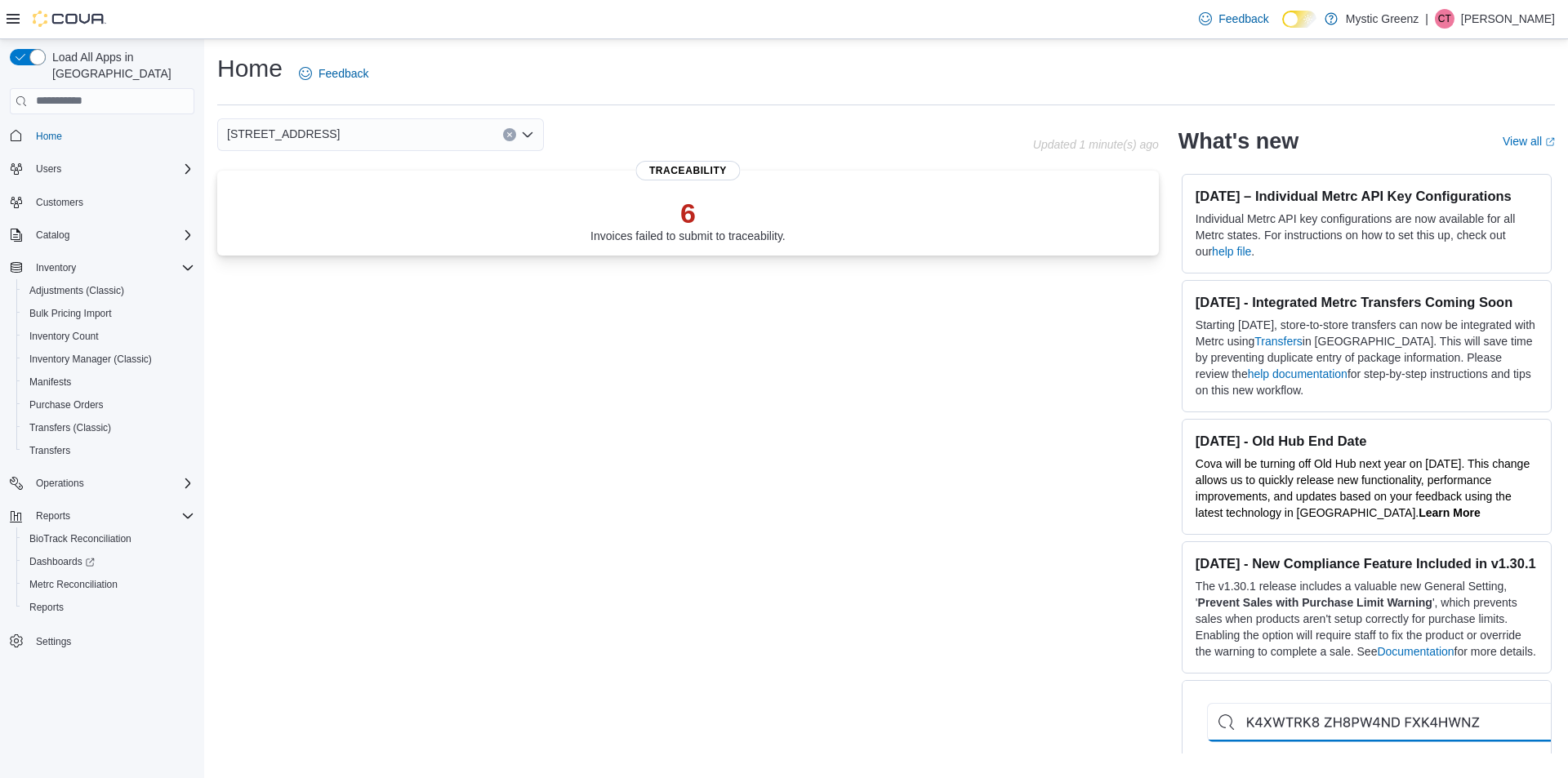
click at [515, 137] on button "Clear input" at bounding box center [509, 134] width 13 height 13
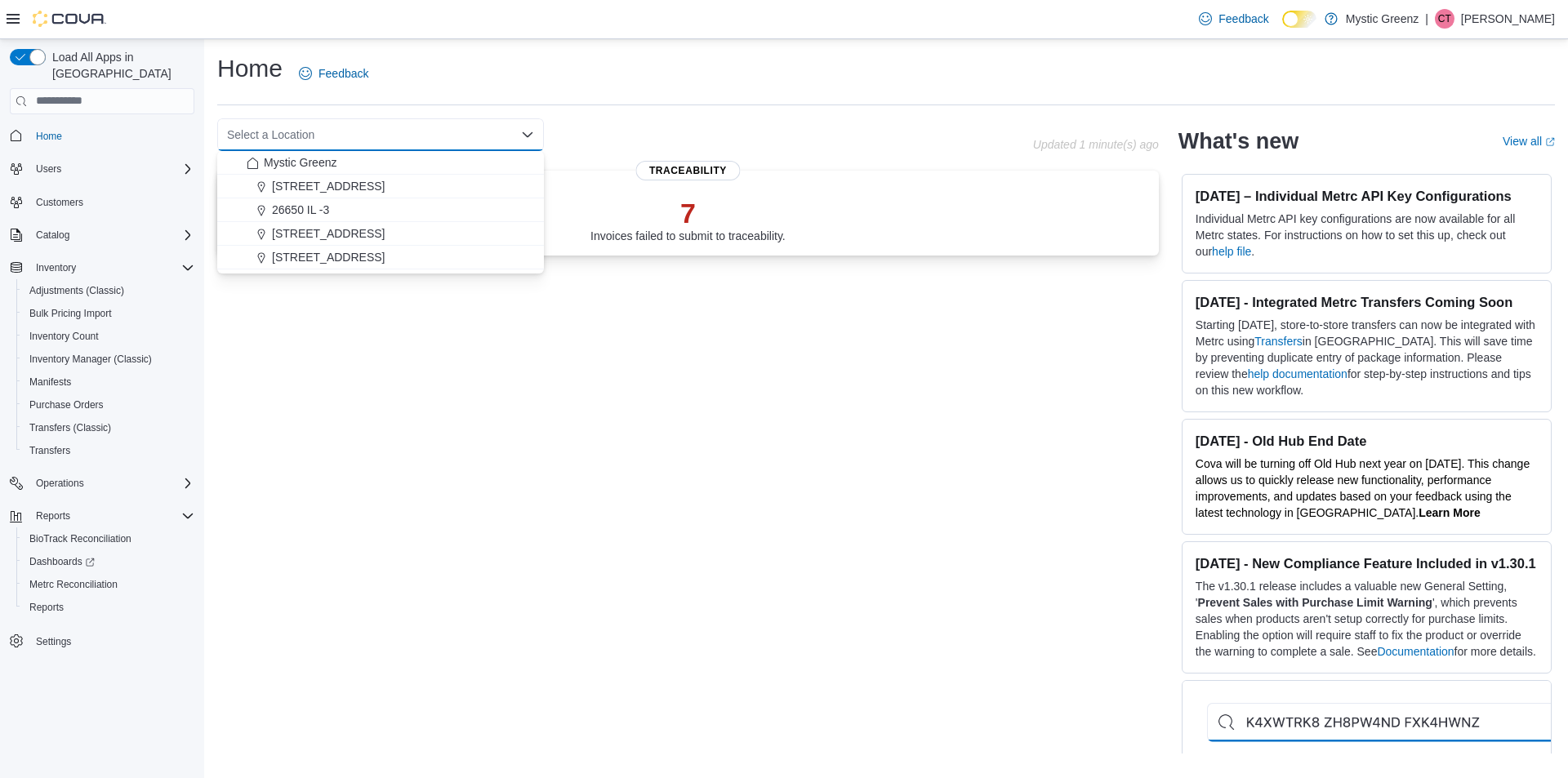
click at [784, 271] on div "Select a Location Combo box. Selected. Combo box input. Select a Location. Type…" at bounding box center [886, 436] width 1338 height 636
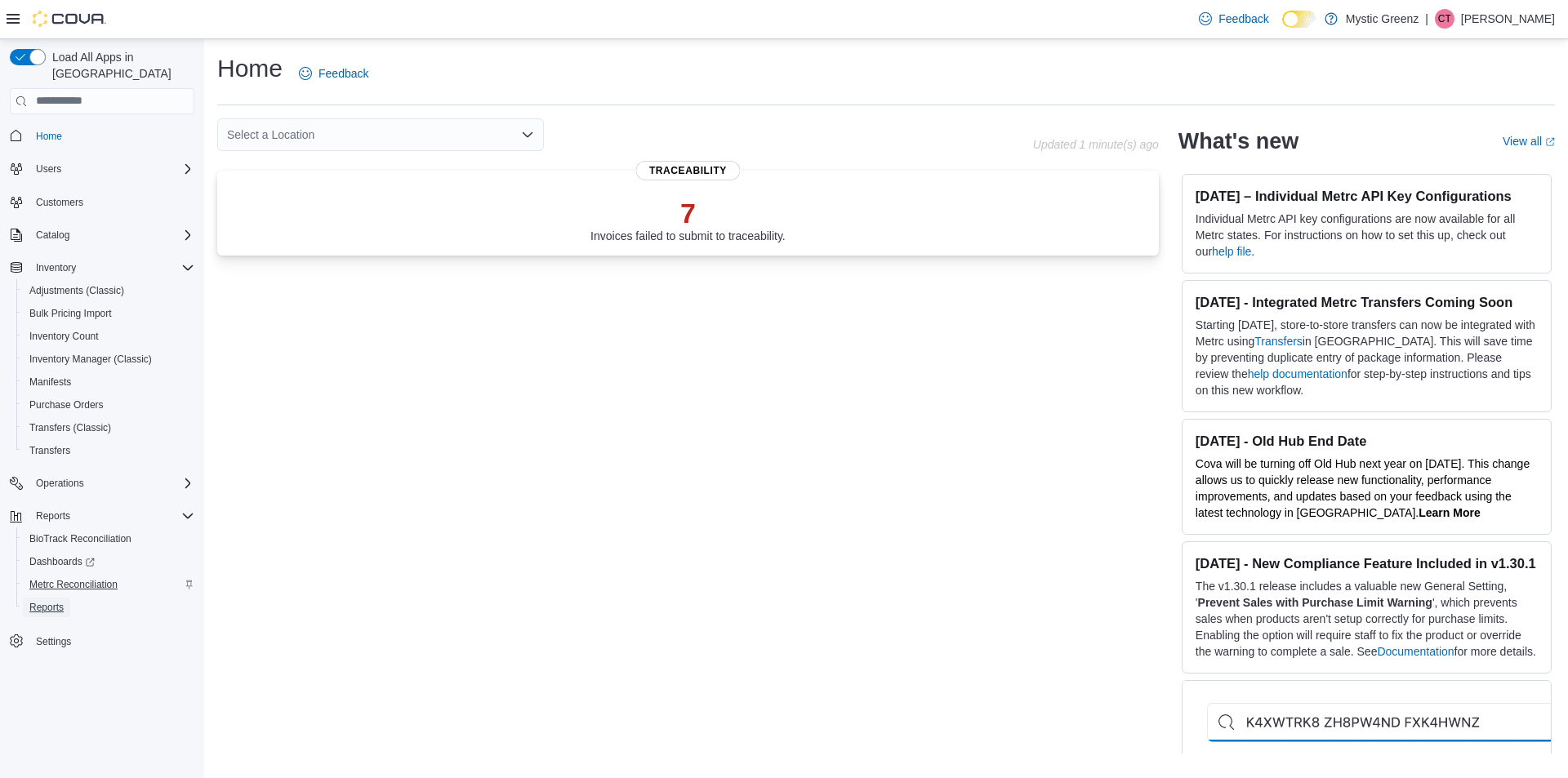
drag, startPoint x: 47, startPoint y: 585, endPoint x: 57, endPoint y: 578, distance: 12.2
click at [47, 601] on span "Reports" at bounding box center [47, 607] width 35 height 13
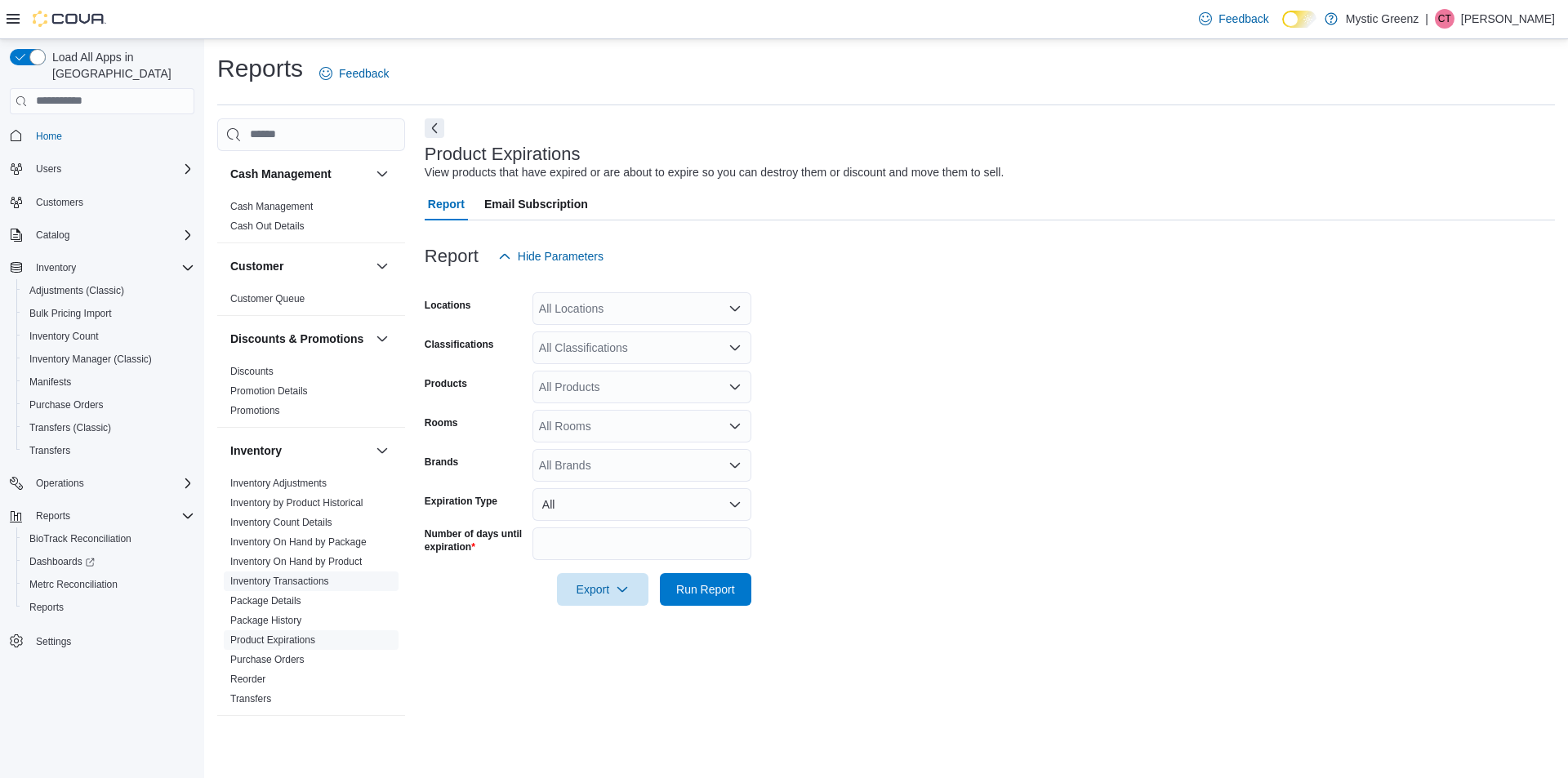
click at [303, 591] on span "Inventory Transactions" at bounding box center [311, 581] width 174 height 19
click at [304, 587] on link "Inventory Transactions" at bounding box center [279, 582] width 99 height 12
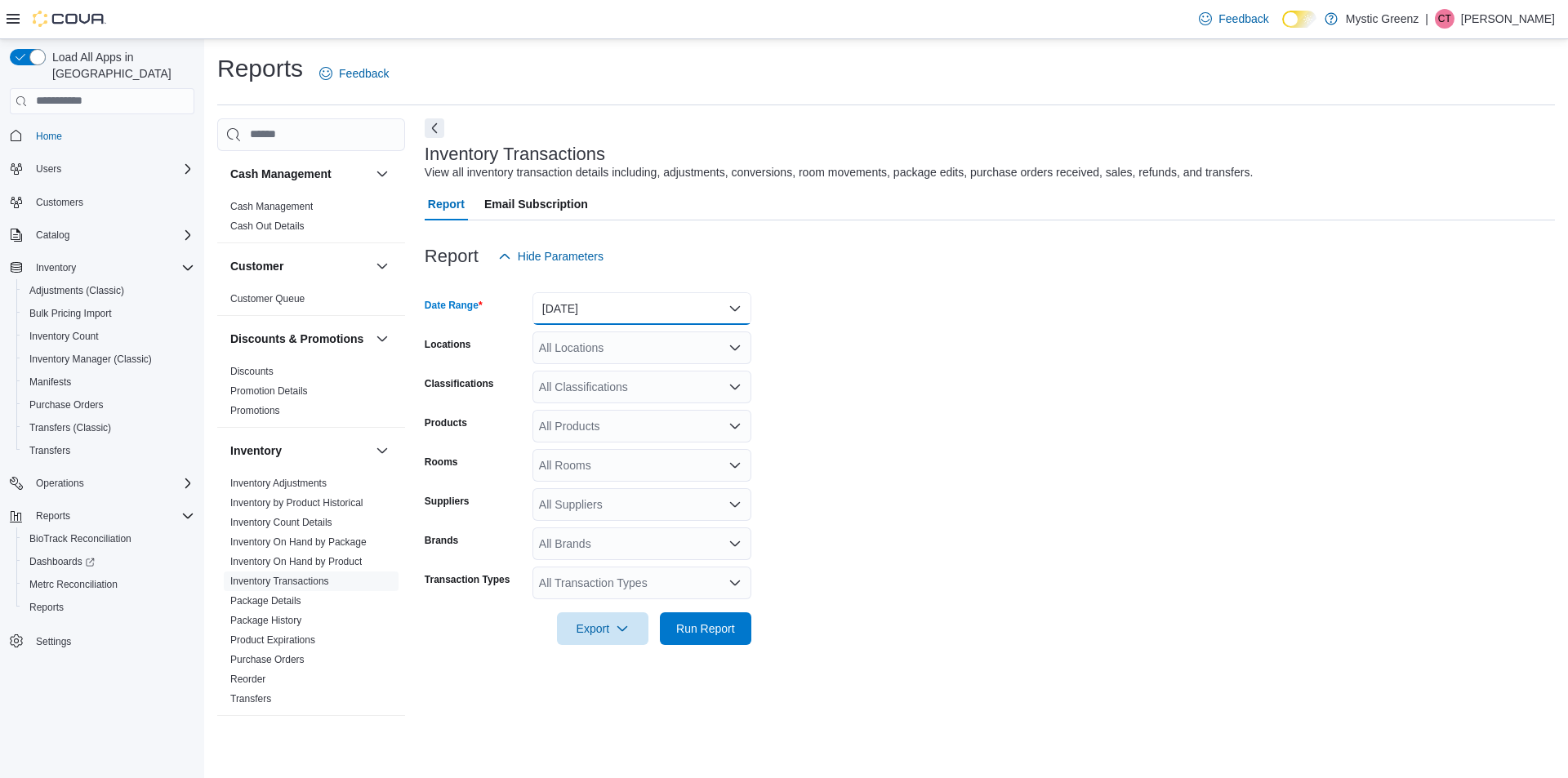
click at [654, 308] on button "[DATE]" at bounding box center [642, 308] width 218 height 33
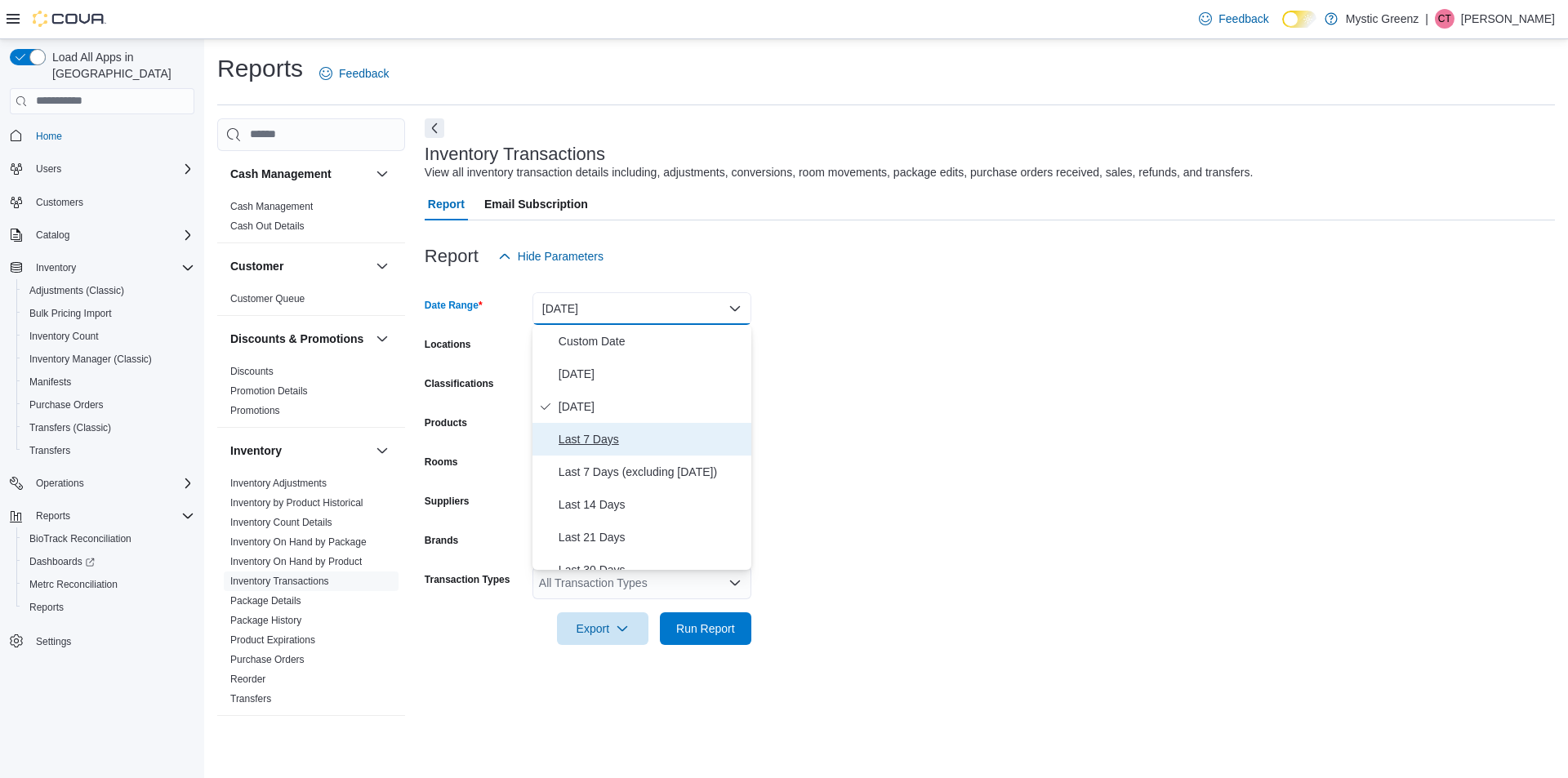
click at [586, 425] on button "Last 7 Days" at bounding box center [642, 439] width 218 height 33
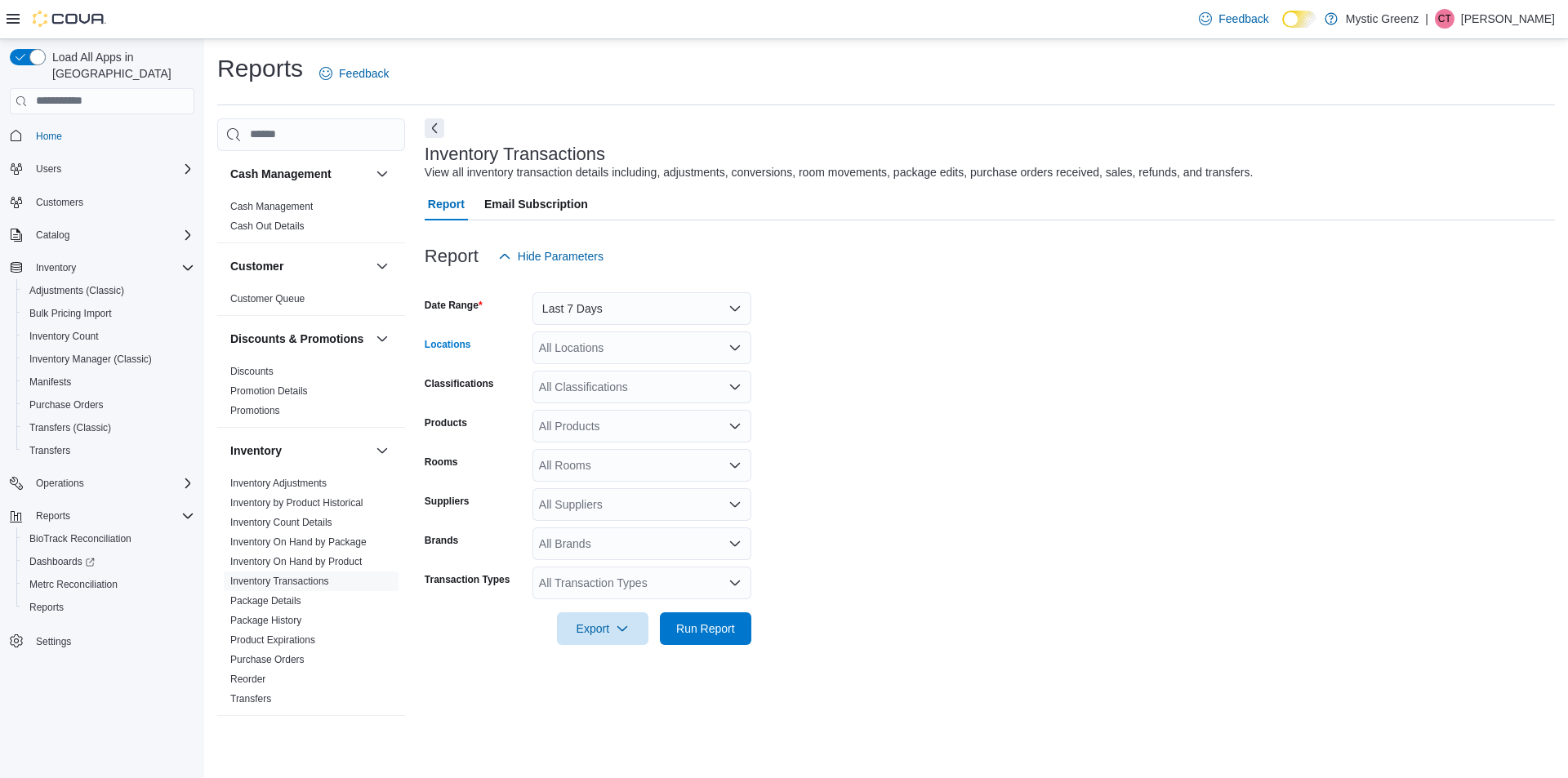
drag, startPoint x: 550, startPoint y: 349, endPoint x: 574, endPoint y: 357, distance: 25.3
click at [553, 349] on div "All Locations" at bounding box center [642, 348] width 218 height 33
click at [622, 439] on span "[STREET_ADDRESS]" at bounding box center [623, 446] width 113 height 16
click at [858, 432] on form "Date Range Last 7 Days Locations [STREET_ADDRESS] Classifications All Classific…" at bounding box center [989, 459] width 1130 height 372
click at [638, 427] on div "All Products" at bounding box center [642, 426] width 218 height 33
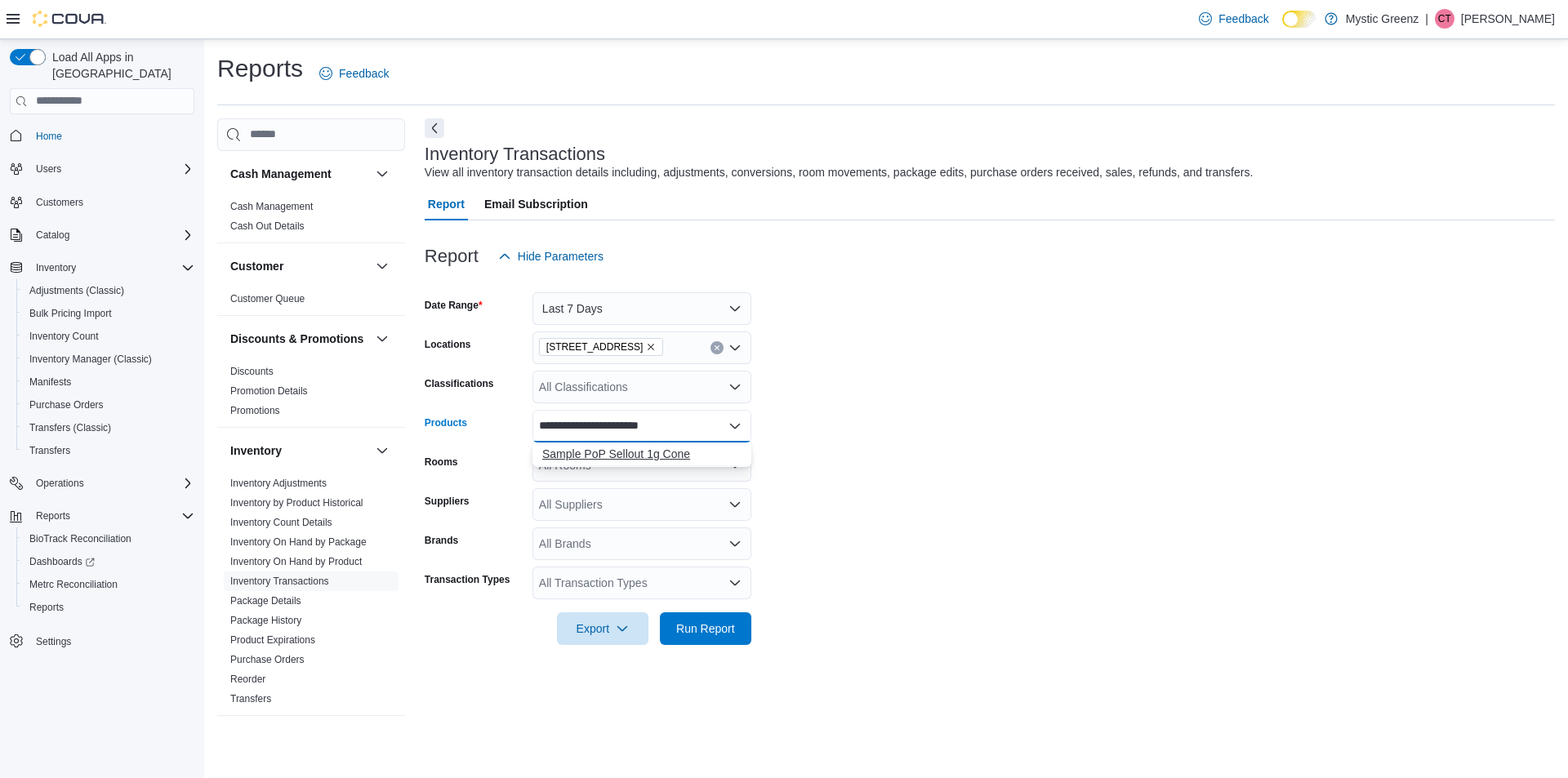
type input "**********"
click at [687, 461] on div "Sample PoP Sellout 1g Cone" at bounding box center [641, 454] width 199 height 16
click at [723, 613] on span "Run Report" at bounding box center [705, 627] width 72 height 33
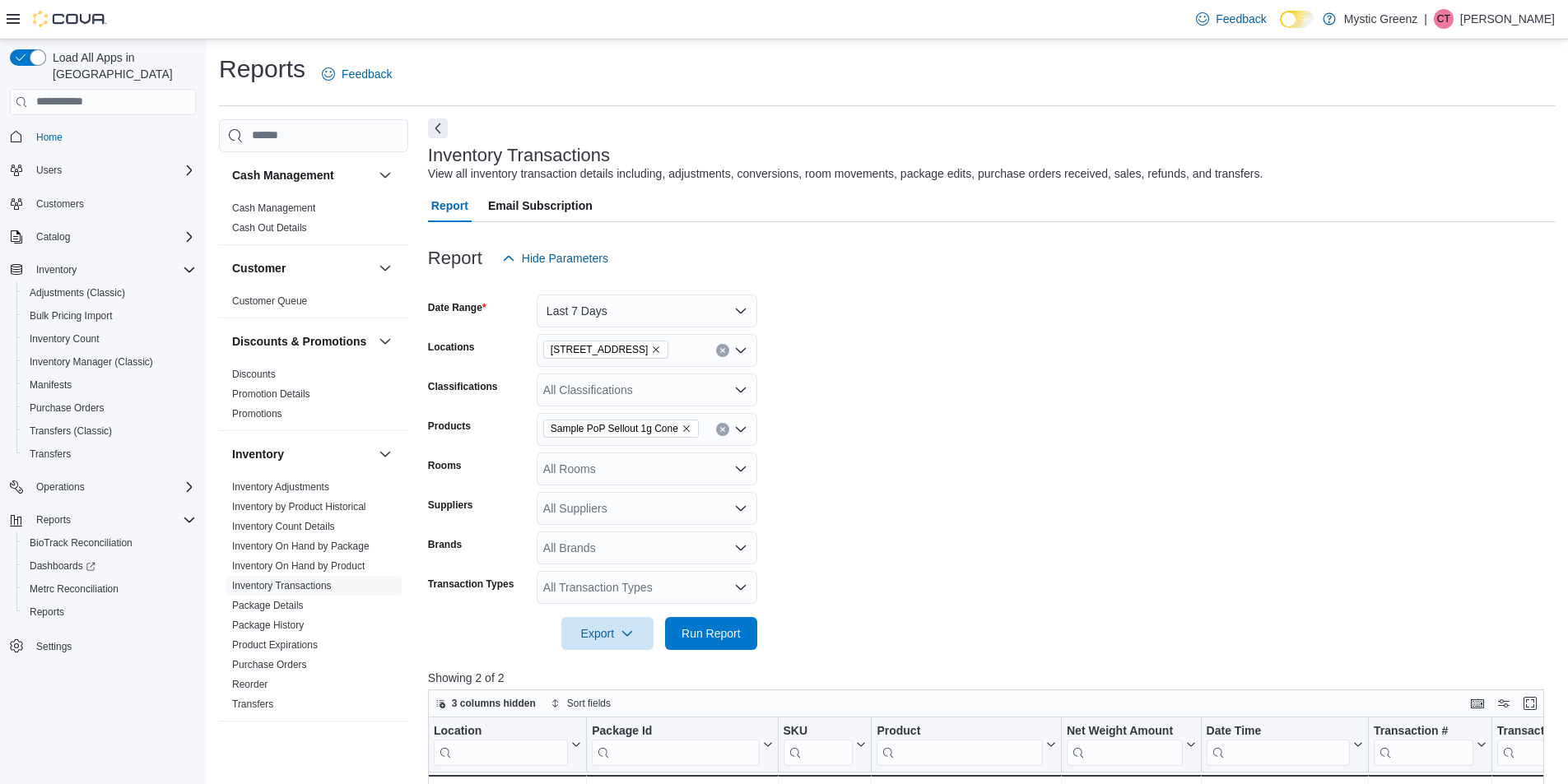
click at [436, 136] on button "Next" at bounding box center [437, 128] width 20 height 20
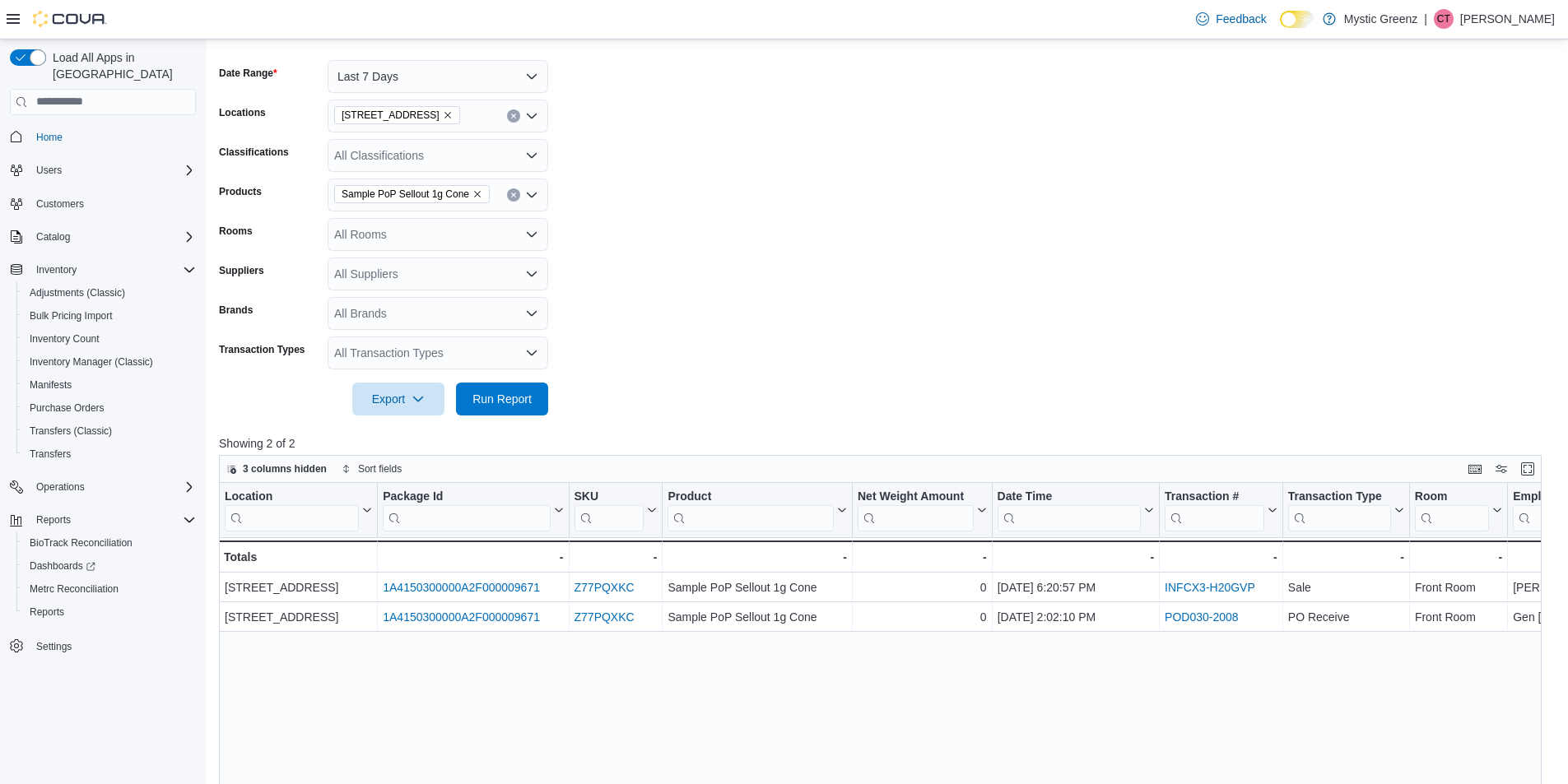
scroll to position [247, 0]
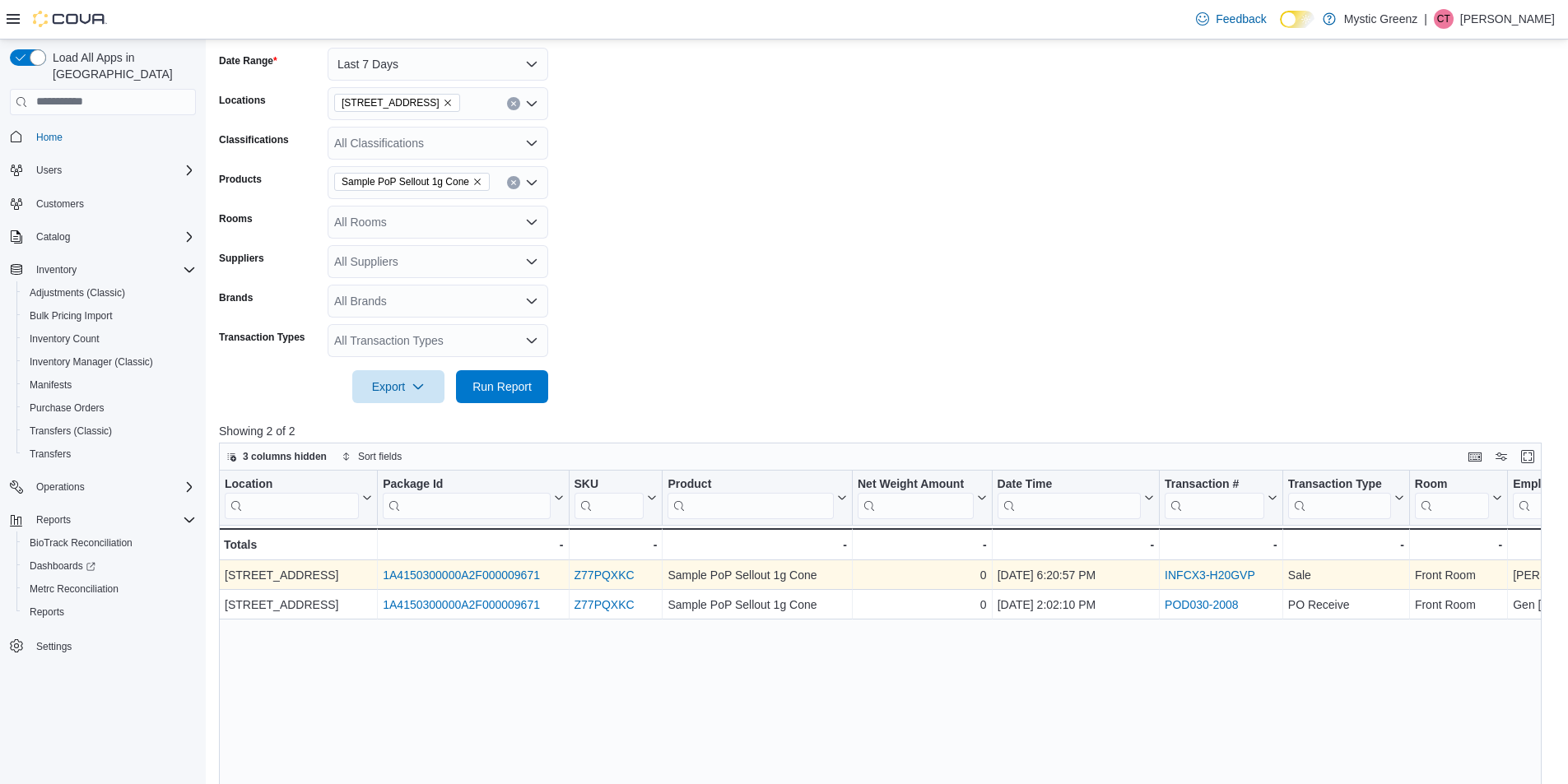
click at [577, 574] on link "Z77PQXKC" at bounding box center [604, 574] width 60 height 13
click at [1174, 573] on link "INFCX3-H20GVP" at bounding box center [1210, 574] width 90 height 13
